Goal: Transaction & Acquisition: Purchase product/service

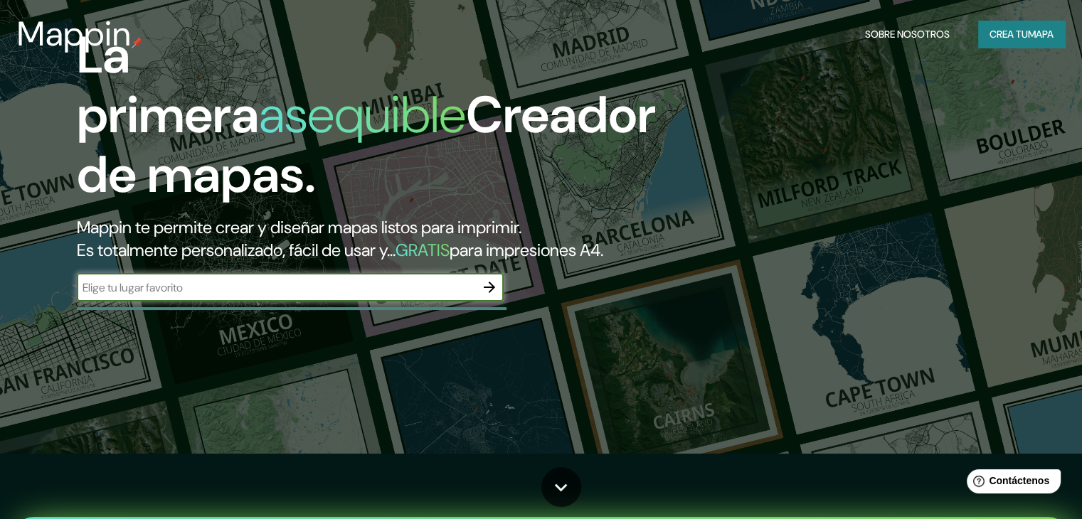
scroll to position [71, 0]
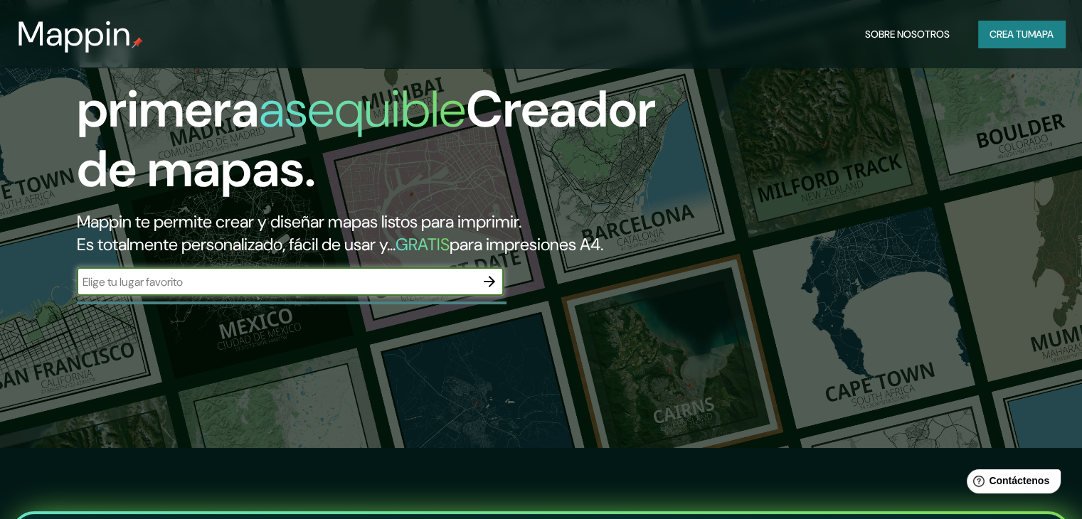
click at [255, 290] on input "text" at bounding box center [276, 282] width 398 height 16
click at [215, 290] on input "chi" at bounding box center [276, 282] width 398 height 16
type input "chiclayo"
click at [491, 287] on icon "button" at bounding box center [489, 281] width 11 height 11
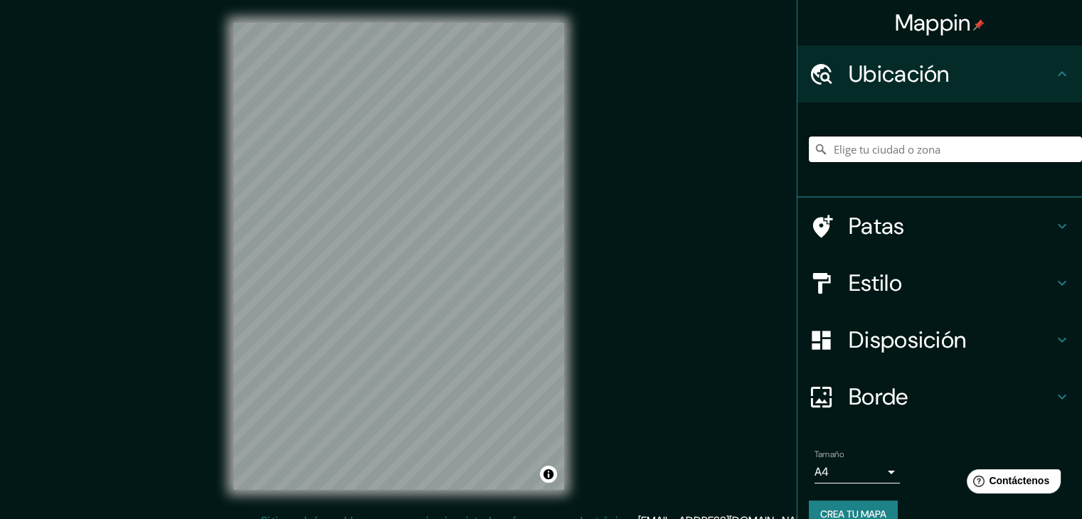
click at [945, 137] on input "Elige tu ciudad o zona" at bounding box center [945, 150] width 273 height 26
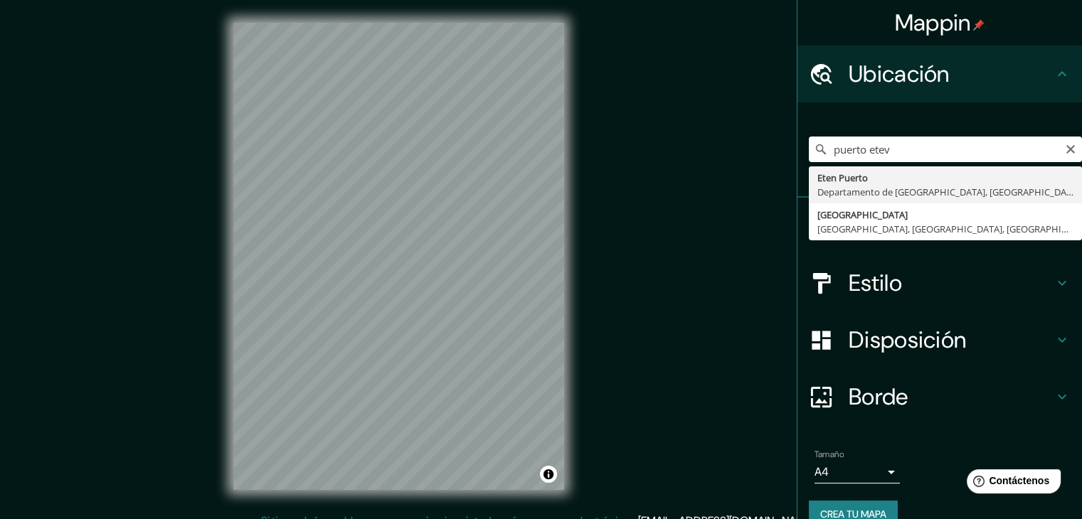
type input "[GEOGRAPHIC_DATA], [GEOGRAPHIC_DATA], [GEOGRAPHIC_DATA]"
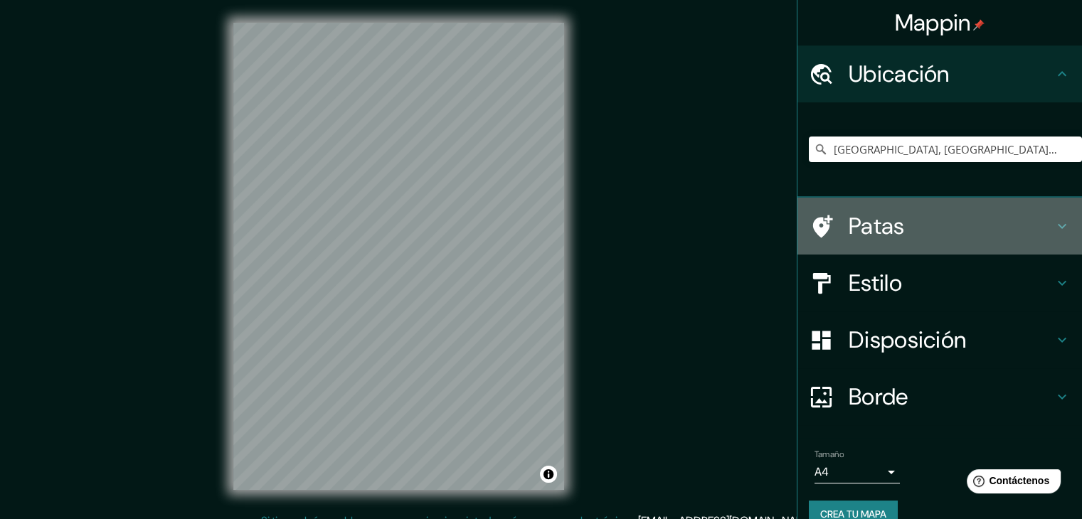
click at [932, 216] on h4 "Patas" at bounding box center [951, 226] width 205 height 28
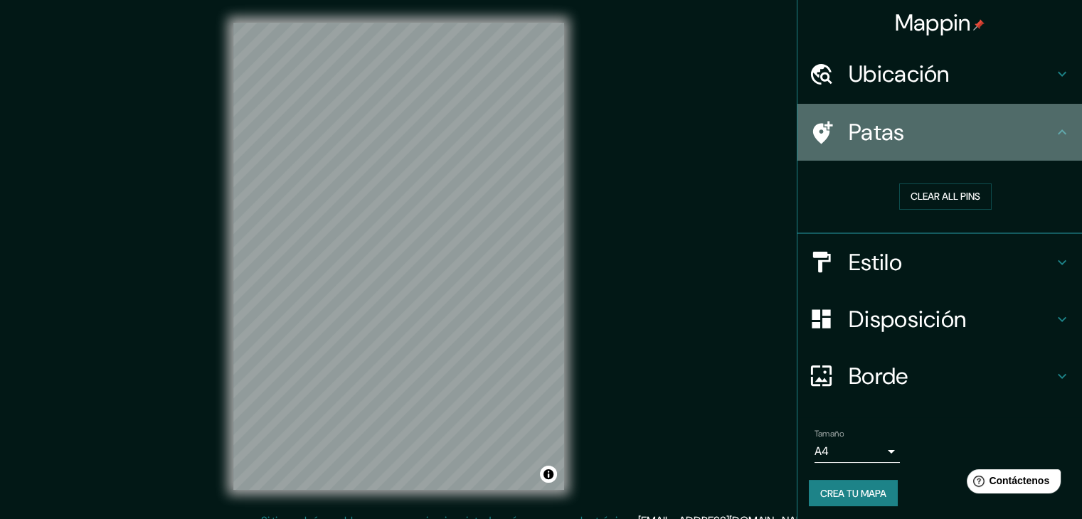
click at [918, 128] on h4 "Patas" at bounding box center [951, 132] width 205 height 28
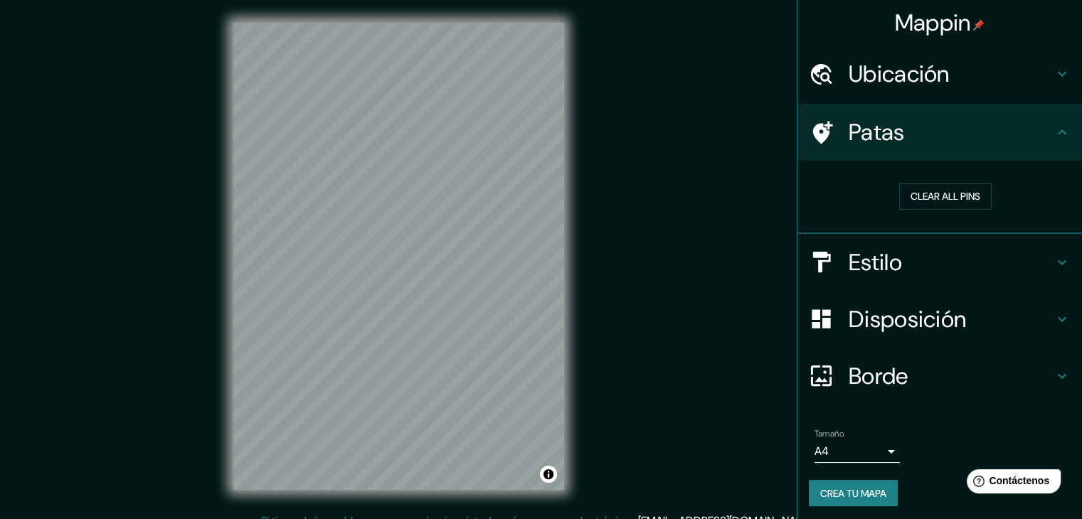
click at [930, 265] on h4 "Estilo" at bounding box center [951, 262] width 205 height 28
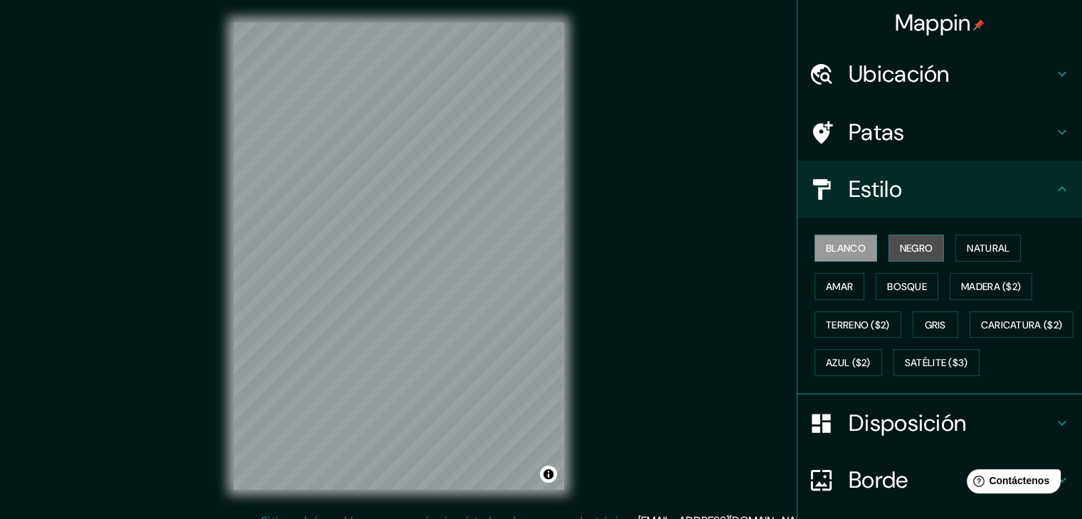
click at [900, 239] on font "Negro" at bounding box center [916, 248] width 33 height 18
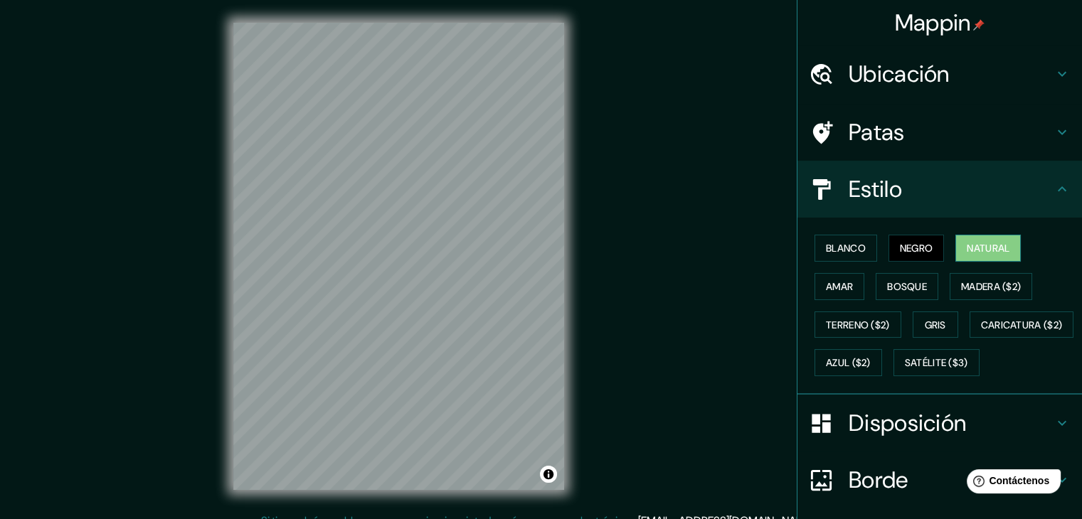
click at [957, 243] on button "Natural" at bounding box center [987, 248] width 65 height 27
click at [834, 286] on font "Amar" at bounding box center [839, 286] width 27 height 13
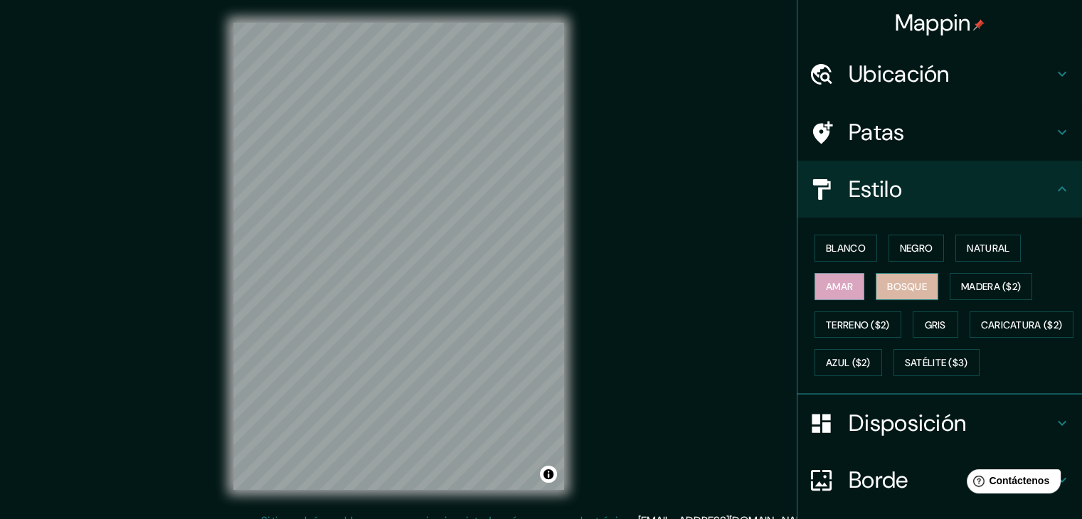
click at [899, 288] on font "Bosque" at bounding box center [907, 286] width 40 height 13
click at [984, 287] on font "Madera ($2)" at bounding box center [991, 286] width 60 height 13
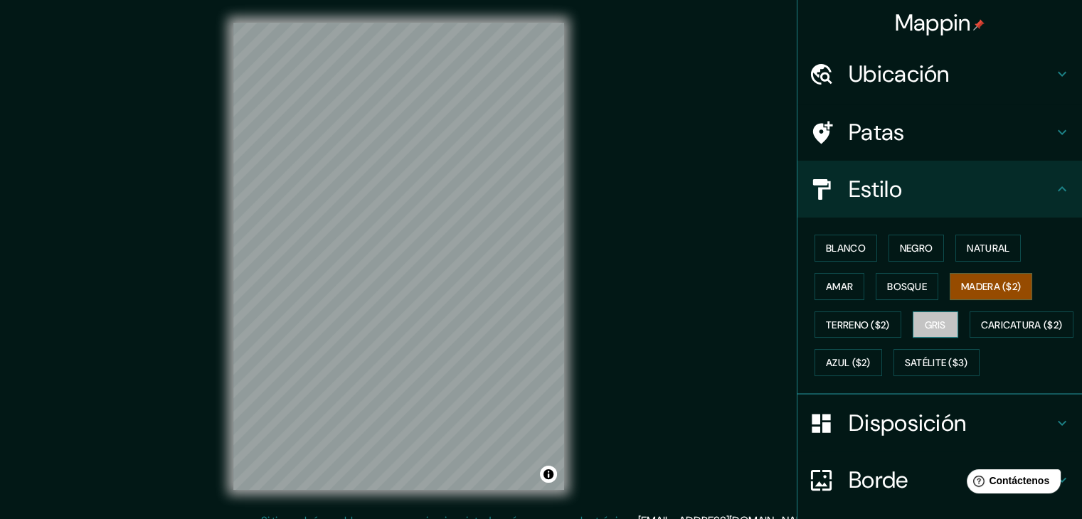
click at [925, 321] on font "Gris" at bounding box center [935, 325] width 21 height 13
click at [876, 319] on font "Terreno ($2)" at bounding box center [858, 325] width 64 height 13
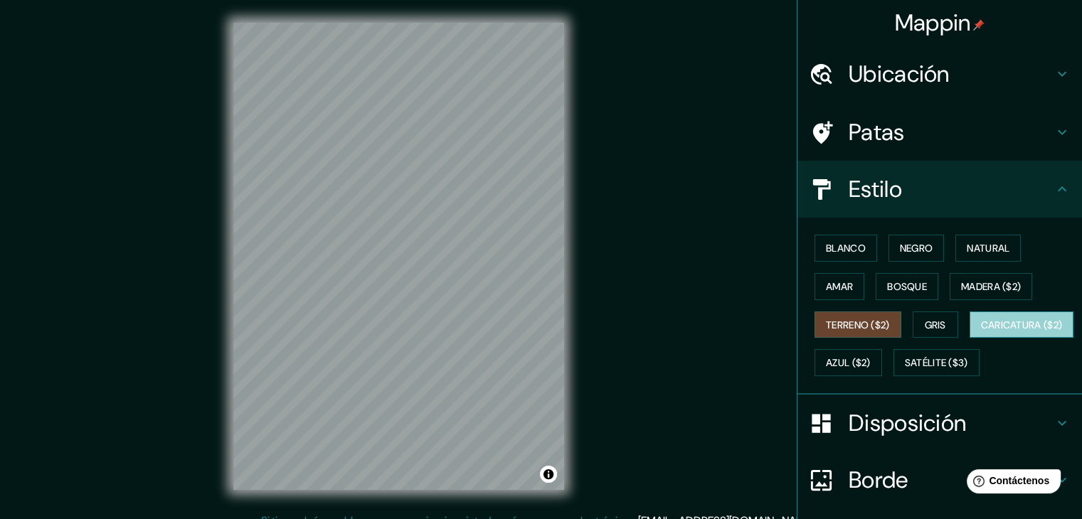
click at [981, 331] on font "Caricatura ($2)" at bounding box center [1022, 325] width 82 height 13
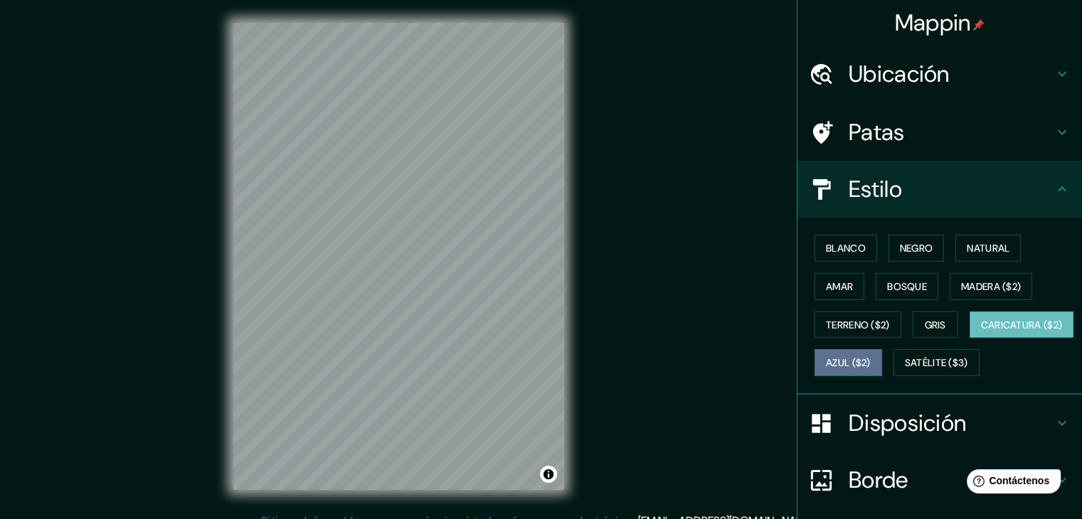
click at [882, 364] on button "Azul ($2)" at bounding box center [848, 362] width 68 height 27
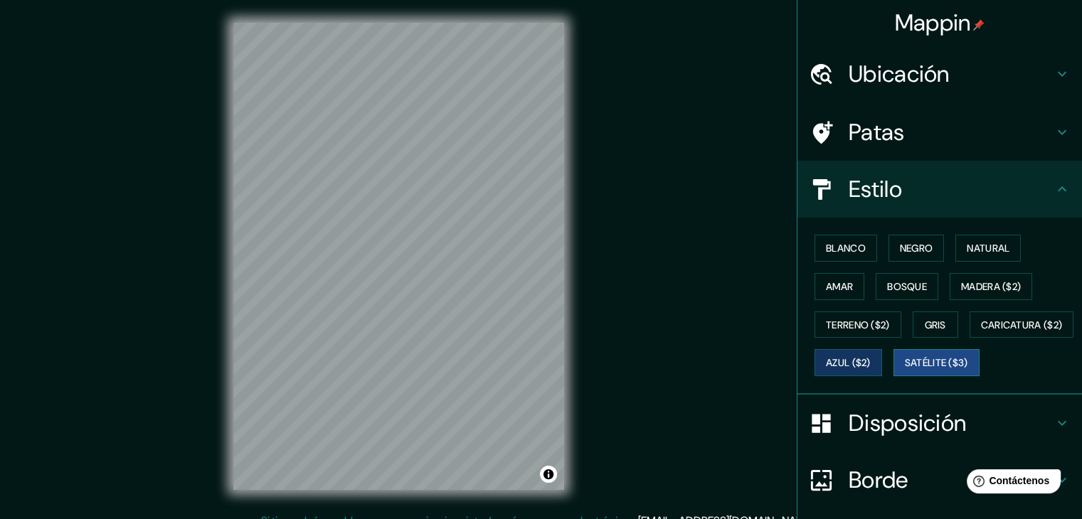
click at [893, 376] on button "Satélite ($3)" at bounding box center [936, 362] width 86 height 27
click at [548, 475] on button "Activar o desactivar atribución" at bounding box center [548, 474] width 17 height 17
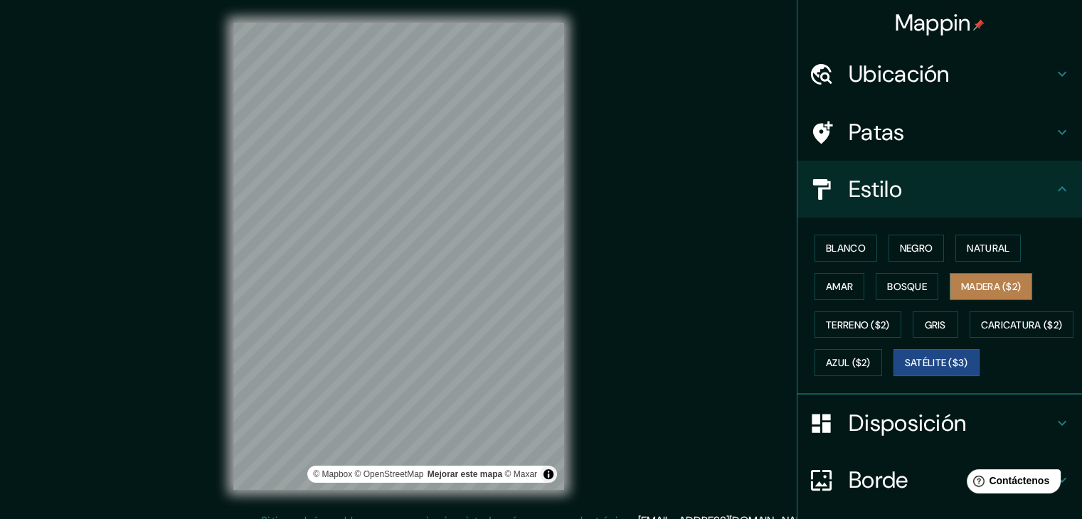
click at [977, 294] on font "Madera ($2)" at bounding box center [991, 286] width 60 height 18
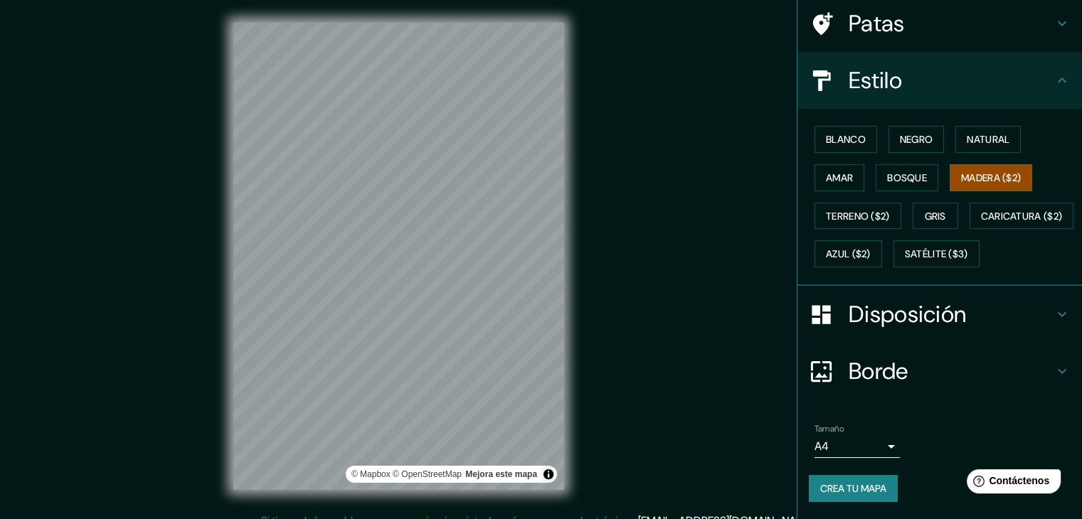
scroll to position [144, 0]
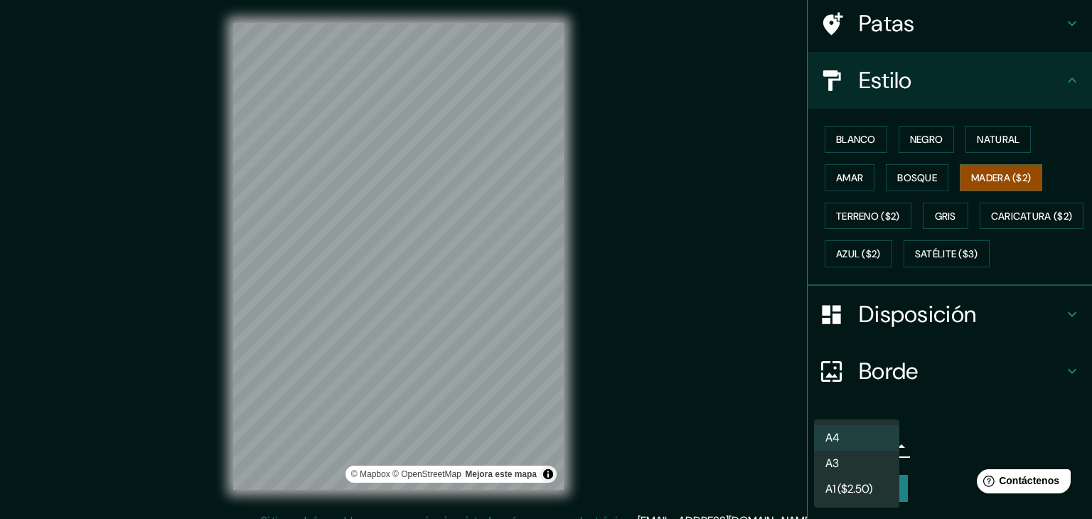
click at [881, 447] on body "Mappin Ubicación Eten Puerto, [GEOGRAPHIC_DATA], [GEOGRAPHIC_DATA] Patas Estilo…" at bounding box center [546, 259] width 1092 height 519
click at [876, 474] on li "A3" at bounding box center [856, 465] width 85 height 26
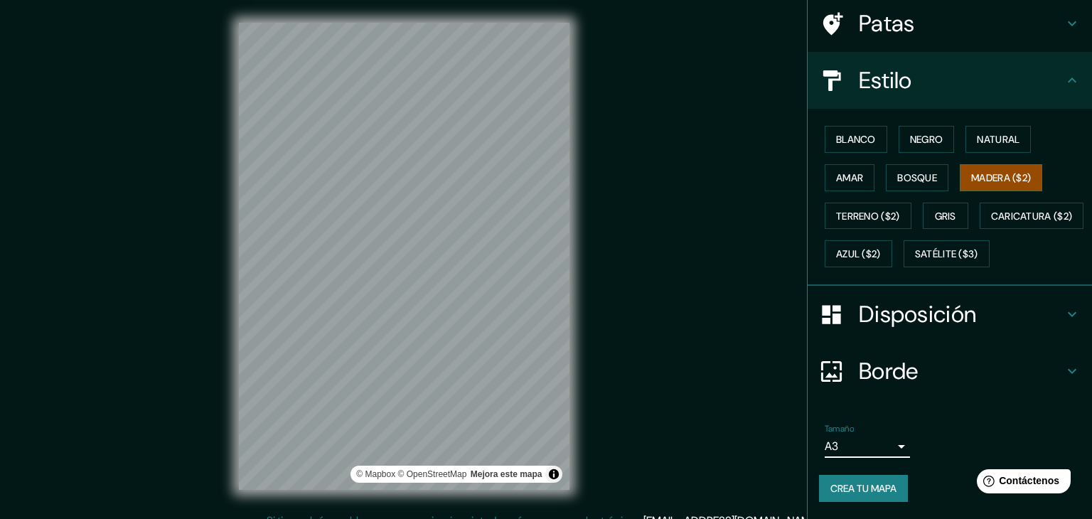
click at [878, 445] on body "Mappin Ubicación Eten Puerto, [GEOGRAPHIC_DATA], [GEOGRAPHIC_DATA] Patas Estilo…" at bounding box center [546, 259] width 1092 height 519
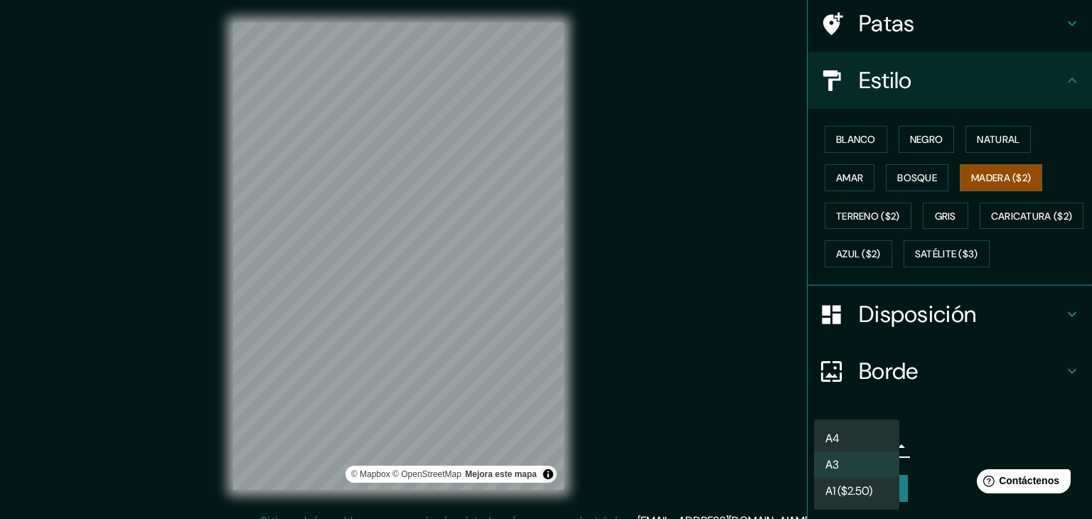
click at [874, 443] on li "A4" at bounding box center [856, 438] width 85 height 26
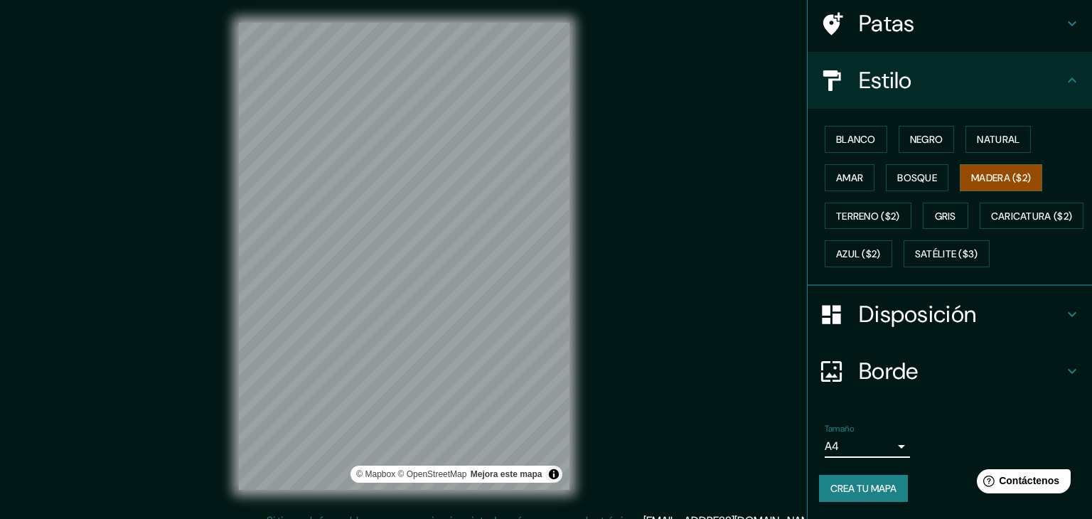
click at [877, 442] on body "Mappin Ubicación Eten Puerto, [GEOGRAPHIC_DATA], [GEOGRAPHIC_DATA] Patas Estilo…" at bounding box center [546, 259] width 1092 height 519
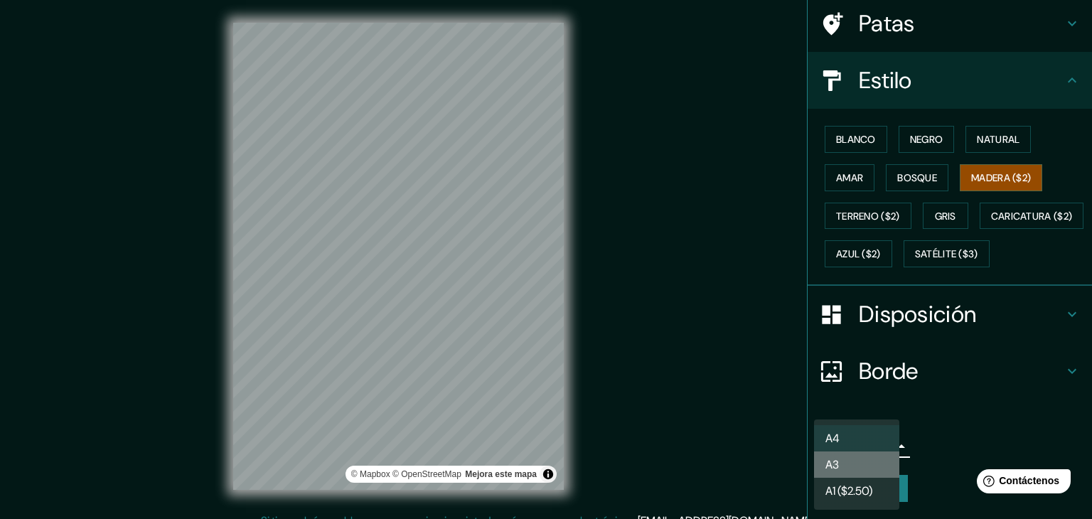
click at [878, 467] on li "A3" at bounding box center [856, 465] width 85 height 26
type input "a4"
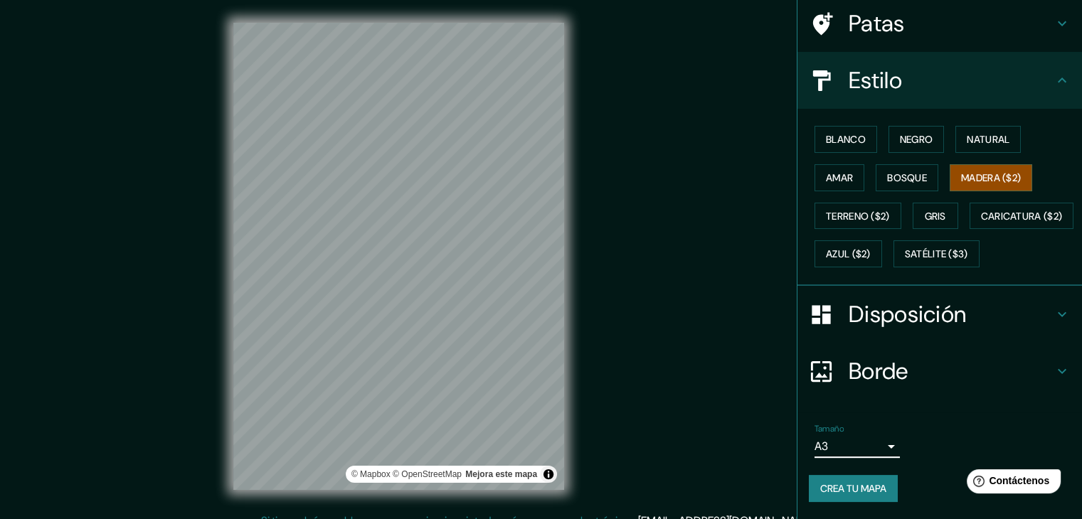
click at [990, 376] on h4 "Borde" at bounding box center [951, 371] width 205 height 28
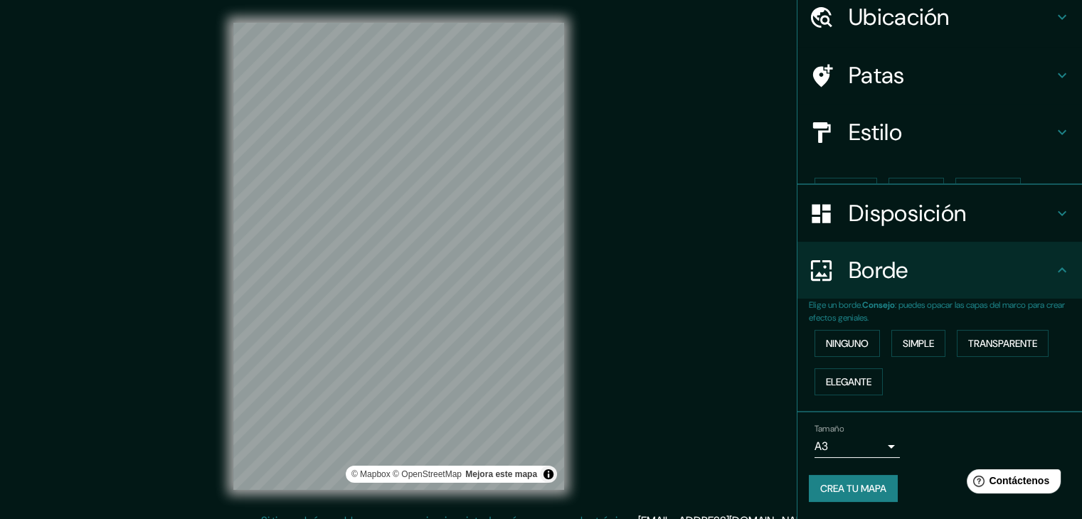
scroll to position [32, 0]
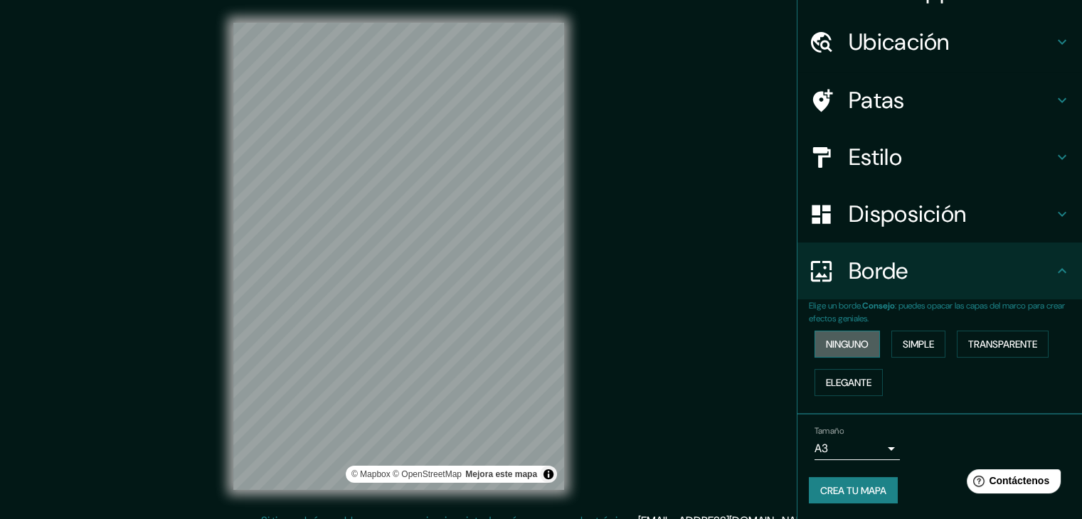
click at [859, 345] on font "Ninguno" at bounding box center [847, 344] width 43 height 13
click at [905, 339] on font "Simple" at bounding box center [918, 344] width 31 height 13
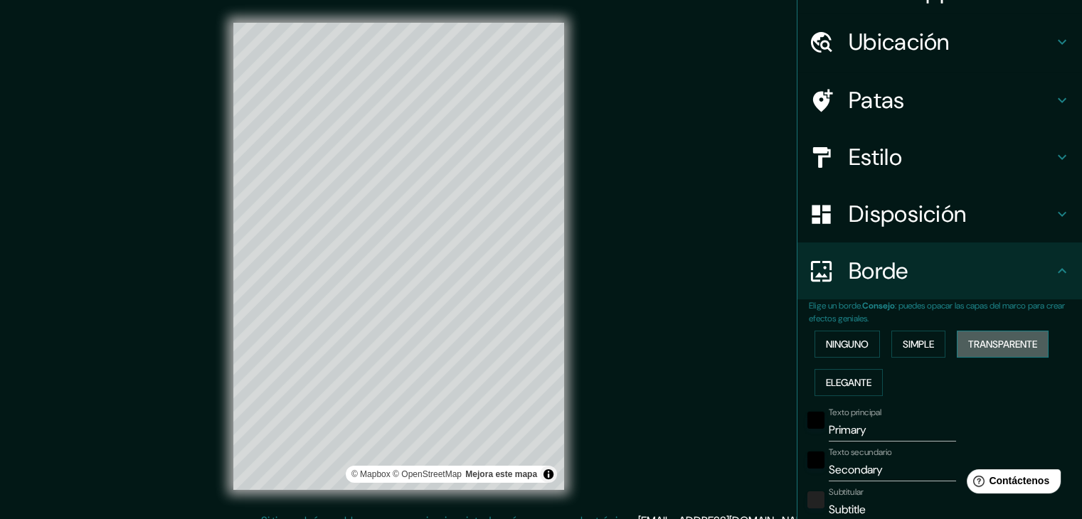
click at [990, 338] on font "Transparente" at bounding box center [1002, 344] width 69 height 13
click at [859, 377] on font "Elegante" at bounding box center [849, 382] width 46 height 13
drag, startPoint x: 848, startPoint y: 349, endPoint x: 844, endPoint y: 342, distance: 8.3
click at [846, 349] on font "Ninguno" at bounding box center [847, 344] width 43 height 13
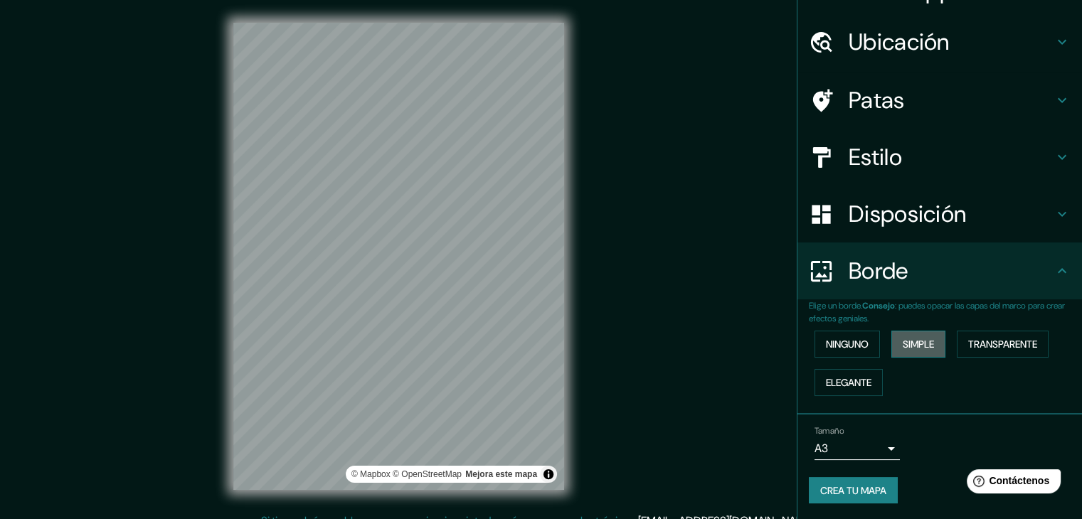
click at [920, 335] on font "Simple" at bounding box center [918, 344] width 31 height 18
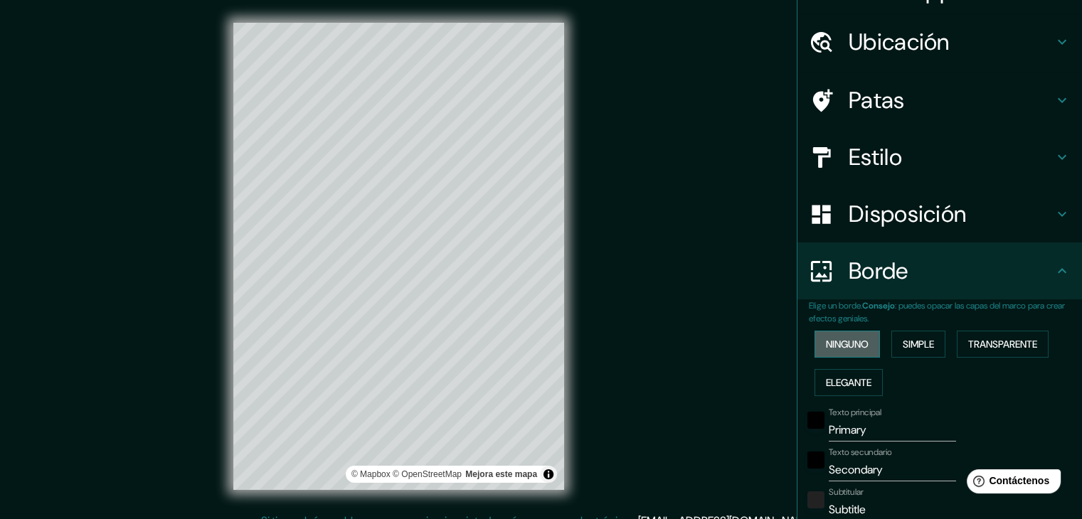
click at [831, 342] on font "Ninguno" at bounding box center [847, 344] width 43 height 13
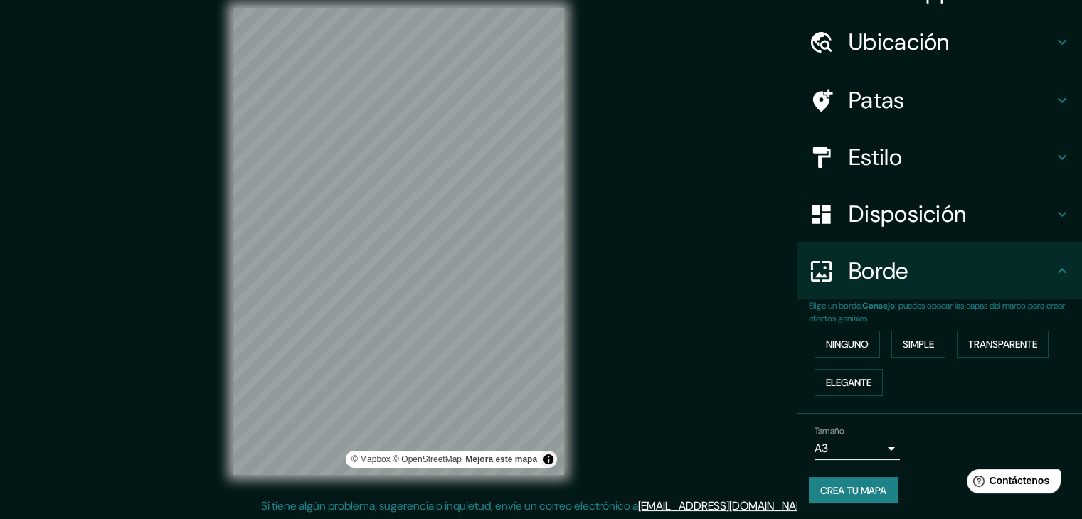
scroll to position [16, 0]
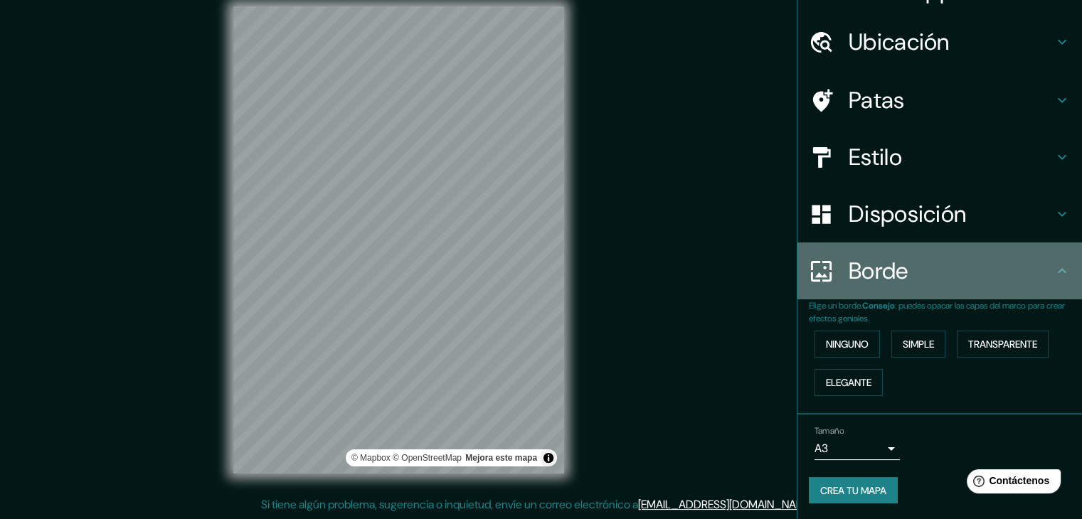
click at [884, 282] on font "Borde" at bounding box center [879, 271] width 60 height 30
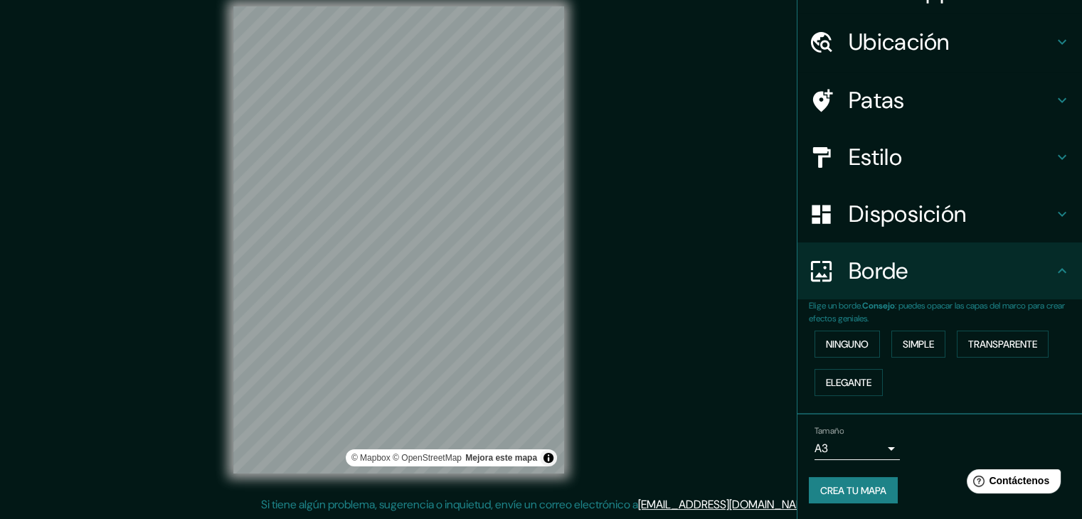
click at [879, 223] on font "Disposición" at bounding box center [907, 214] width 117 height 30
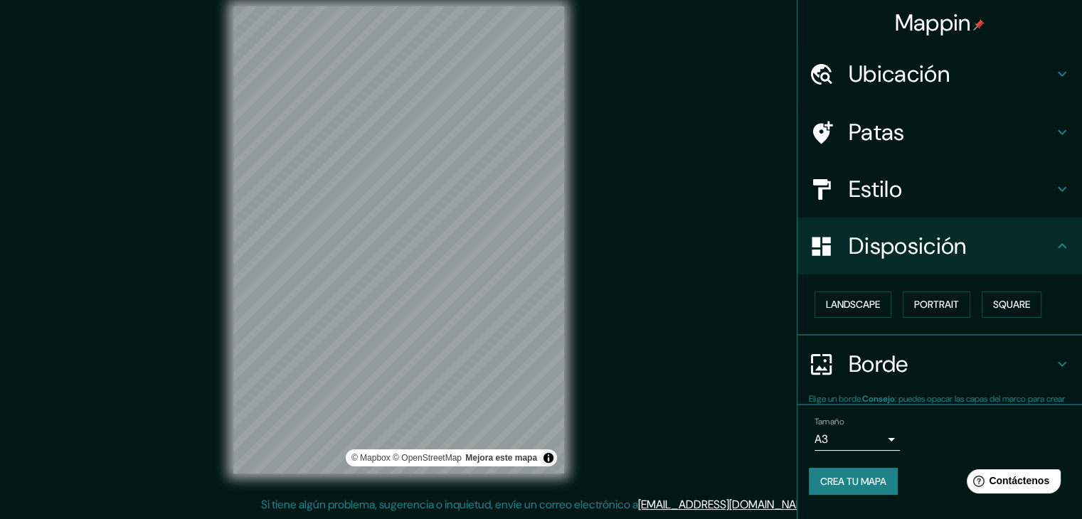
scroll to position [0, 0]
click at [853, 307] on font "Paisaje" at bounding box center [844, 305] width 36 height 13
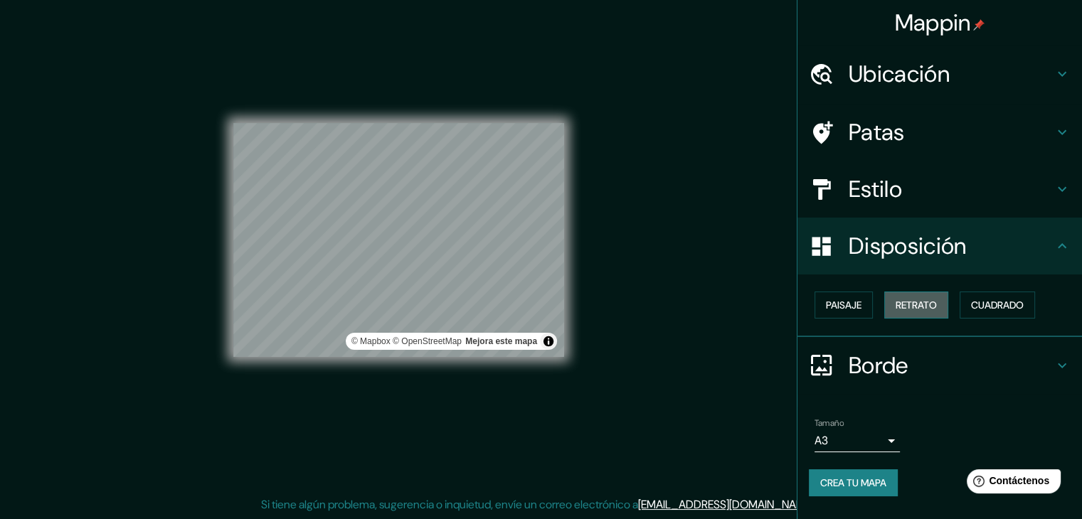
click at [900, 306] on font "Retrato" at bounding box center [915, 305] width 41 height 13
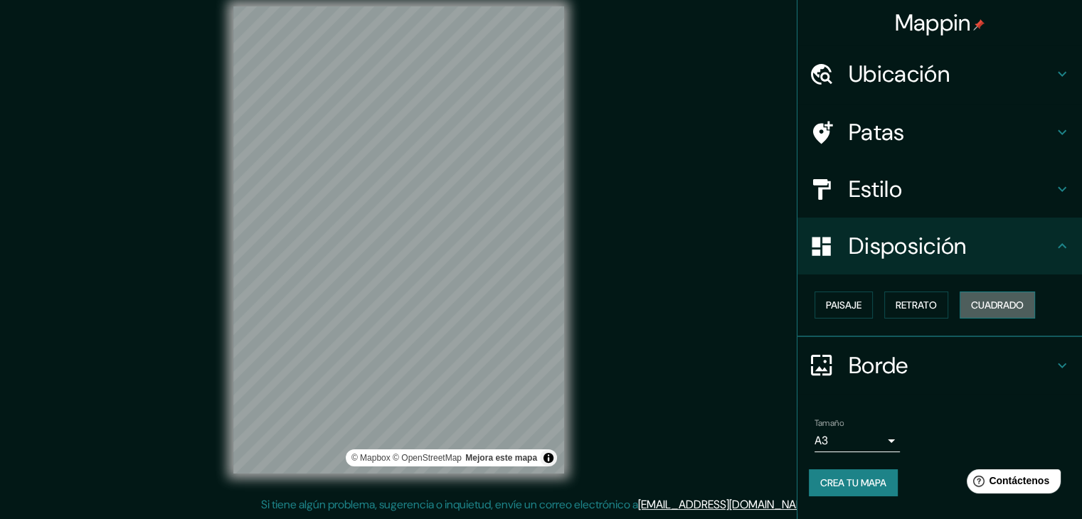
click at [1018, 300] on font "Cuadrado" at bounding box center [997, 305] width 53 height 13
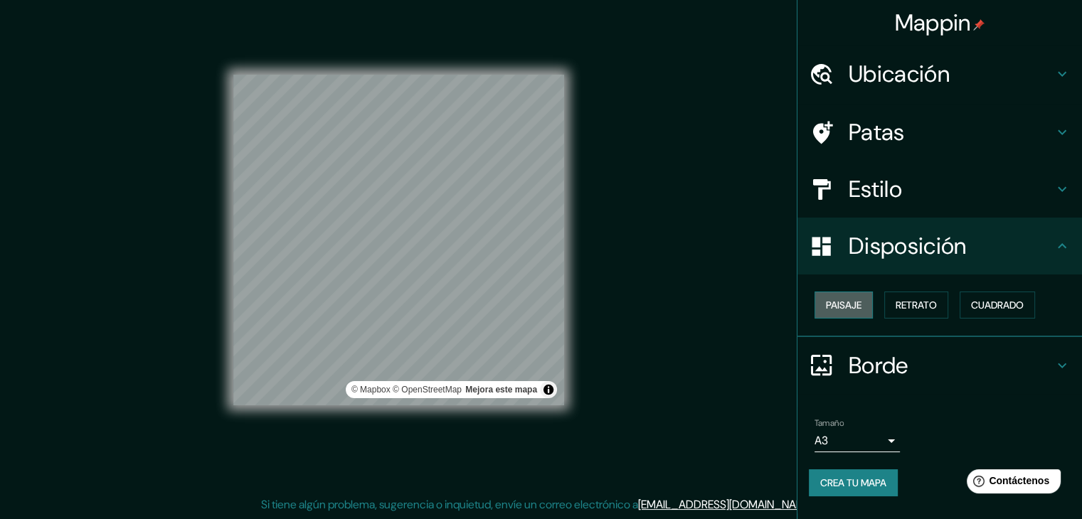
click at [861, 312] on font "Paisaje" at bounding box center [844, 305] width 36 height 18
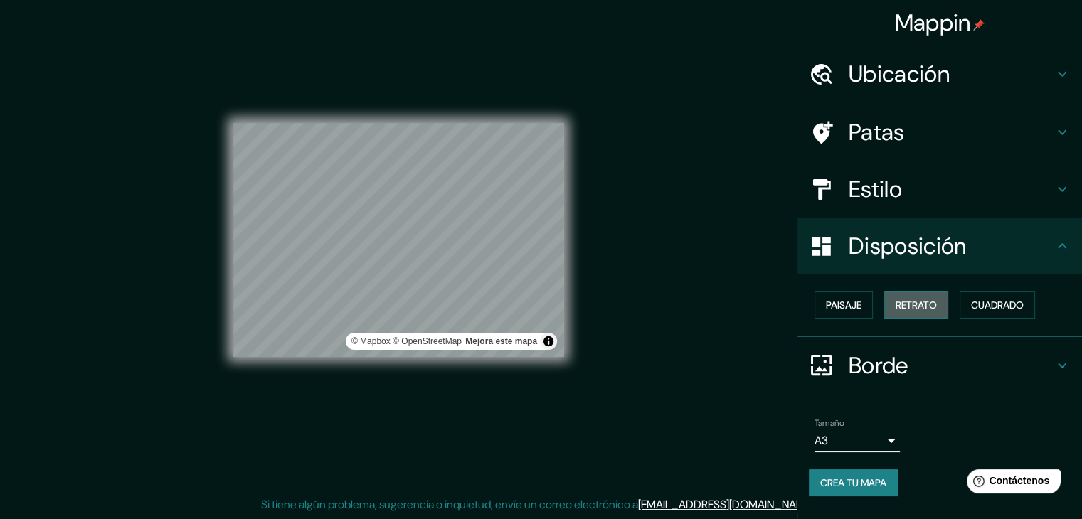
click at [893, 305] on button "Retrato" at bounding box center [916, 305] width 64 height 27
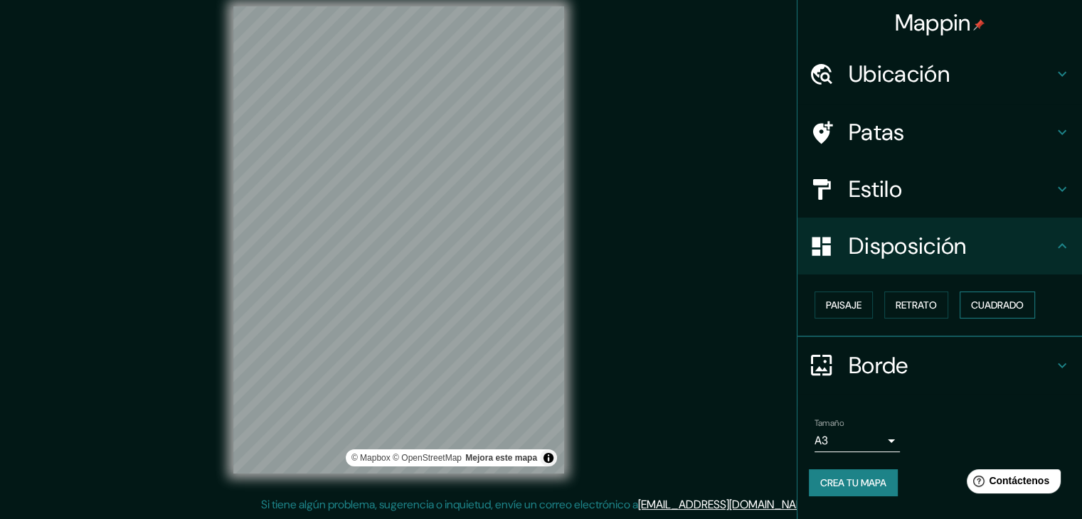
click at [987, 304] on font "Cuadrado" at bounding box center [997, 305] width 53 height 13
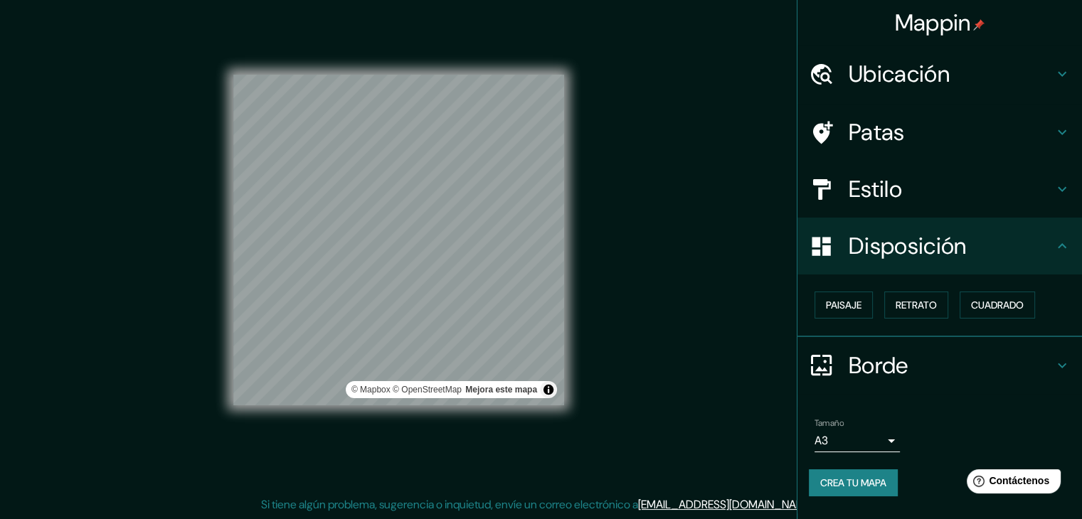
click at [891, 183] on font "Estilo" at bounding box center [875, 189] width 53 height 30
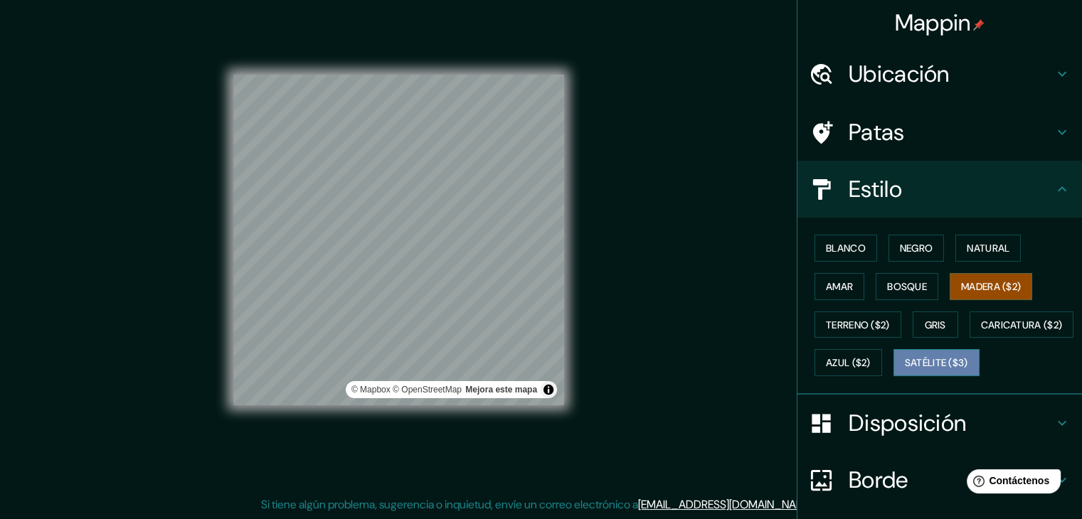
click at [905, 372] on font "Satélite ($3)" at bounding box center [936, 362] width 63 height 18
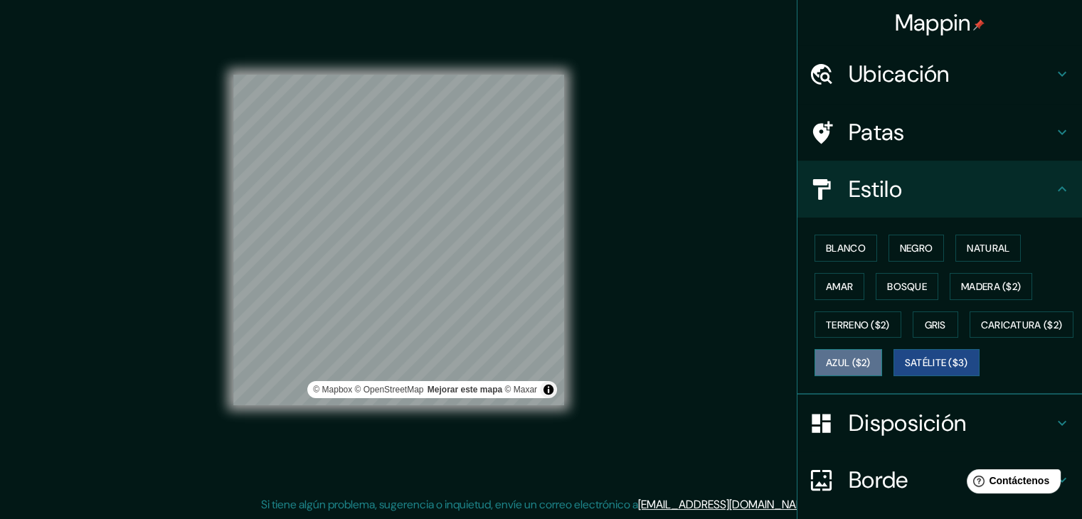
click at [871, 358] on font "Azul ($2)" at bounding box center [848, 363] width 45 height 13
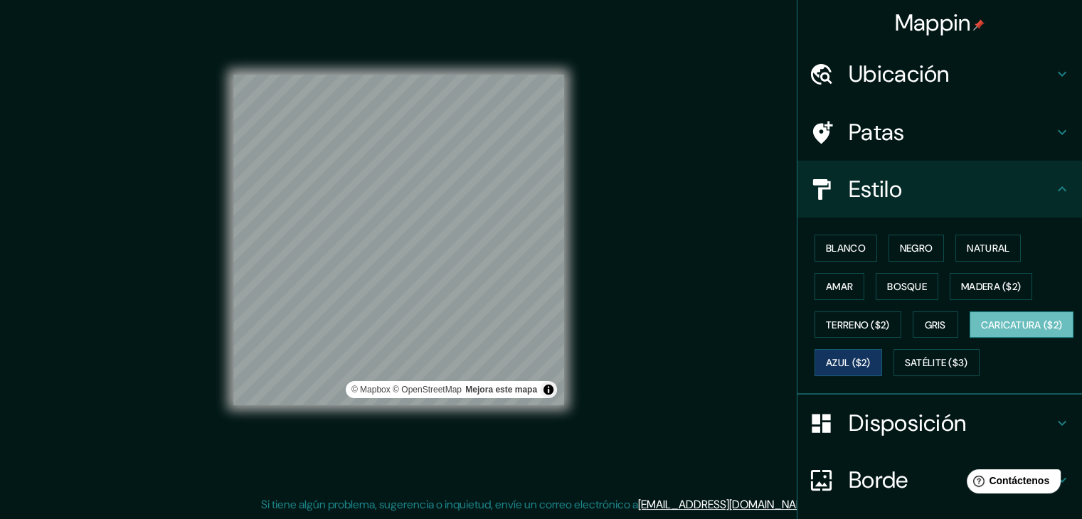
click at [981, 331] on font "Caricatura ($2)" at bounding box center [1022, 325] width 82 height 13
click at [974, 284] on font "Madera ($2)" at bounding box center [991, 286] width 60 height 13
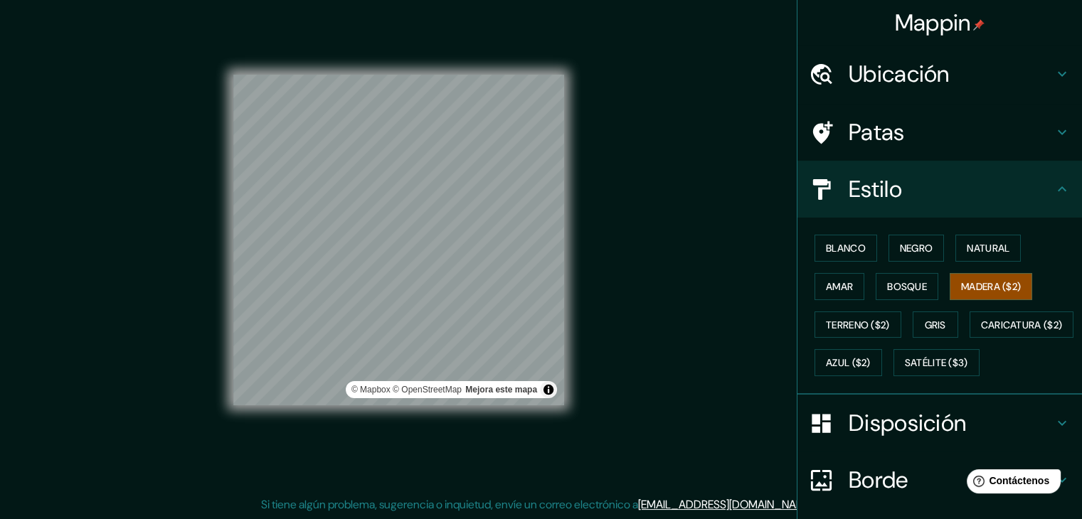
drag, startPoint x: 856, startPoint y: 127, endPoint x: 853, endPoint y: 120, distance: 7.7
click at [856, 127] on font "Patas" at bounding box center [877, 132] width 56 height 30
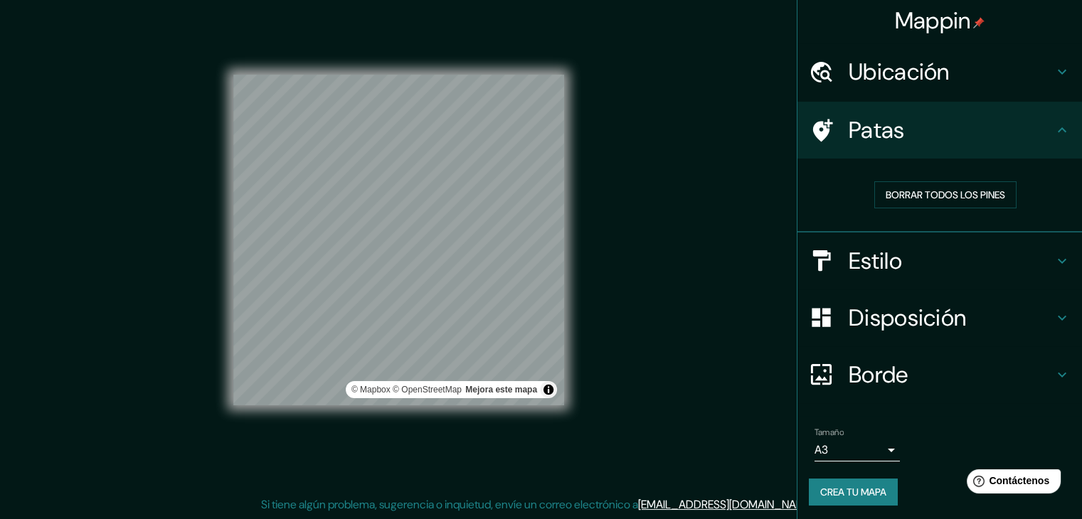
scroll to position [4, 0]
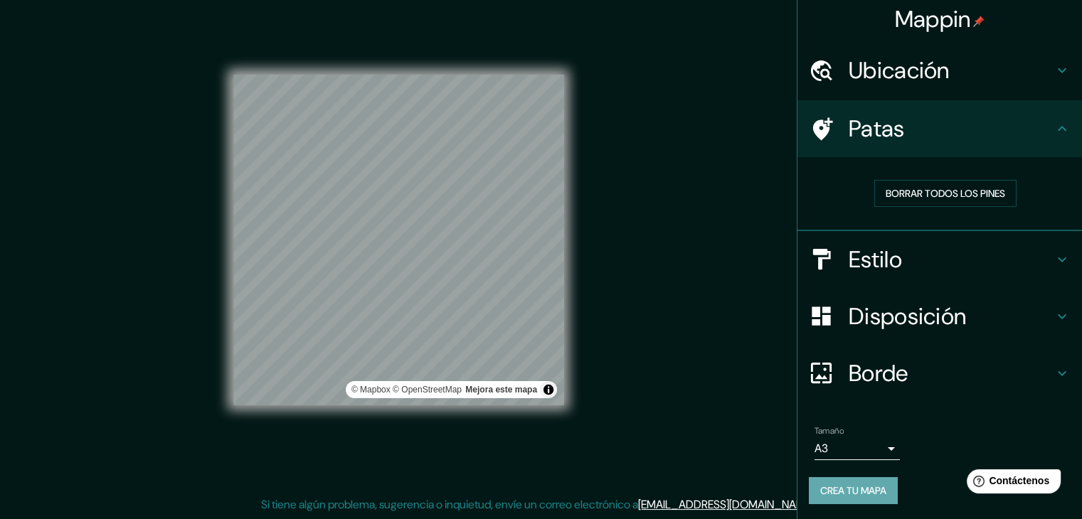
click at [851, 490] on font "Crea tu mapa" at bounding box center [853, 490] width 66 height 13
click at [836, 484] on font "Crea tu mapa" at bounding box center [853, 490] width 66 height 13
click at [868, 496] on font "Crea tu mapa" at bounding box center [853, 491] width 66 height 18
click at [496, 395] on div "© Mapbox © OpenStreetMap Mejora este mapa" at bounding box center [444, 390] width 186 height 14
click at [476, 388] on font "Mejora este mapa" at bounding box center [501, 390] width 72 height 10
